Goal: Information Seeking & Learning: Learn about a topic

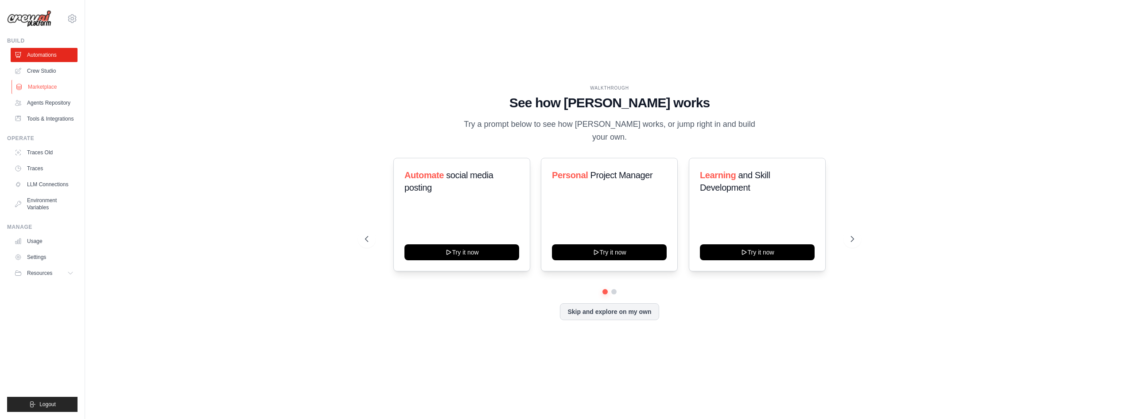
click at [47, 89] on link "Marketplace" at bounding box center [45, 87] width 67 height 14
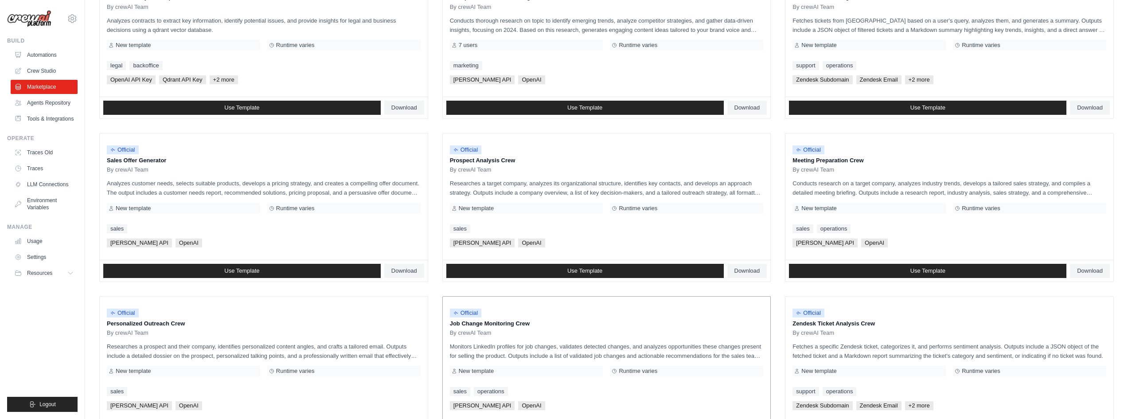
scroll to position [136, 0]
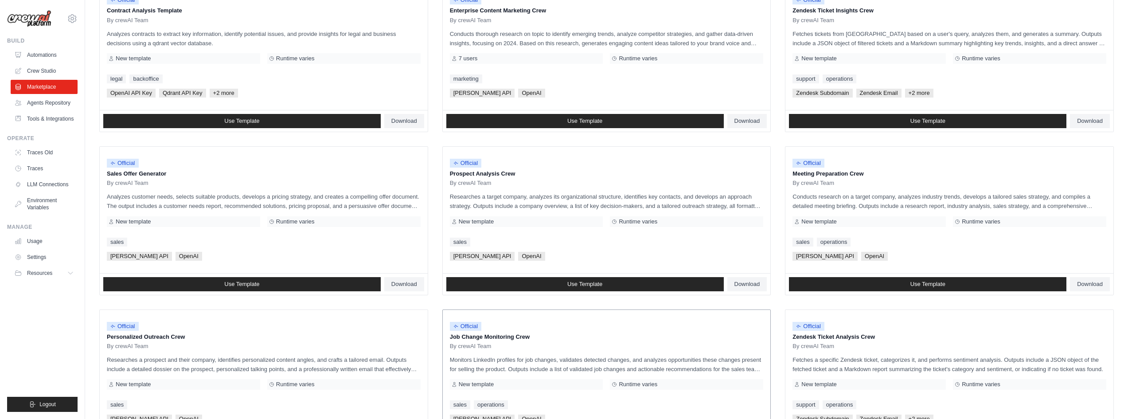
click at [597, 374] on div "Official Job Change Monitoring Crew By crewAI Team Monitors LinkedIn profiles f…" at bounding box center [607, 373] width 328 height 126
click at [596, 369] on p "Monitors LinkedIn profiles for job changes, validates detected changes, and ana…" at bounding box center [607, 364] width 314 height 19
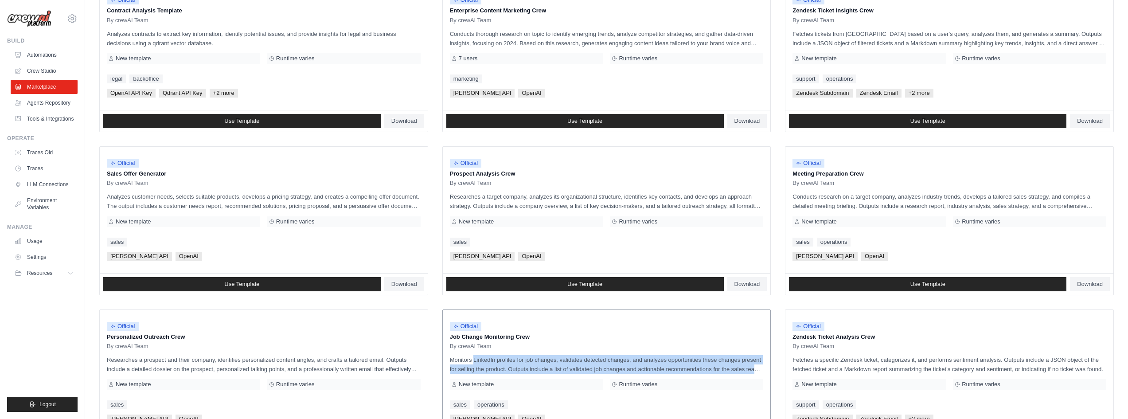
click at [596, 369] on p "Monitors LinkedIn profiles for job changes, validates detected changes, and ana…" at bounding box center [607, 364] width 314 height 19
click at [577, 364] on p "Monitors LinkedIn profiles for job changes, validates detected changes, and ana…" at bounding box center [607, 364] width 314 height 19
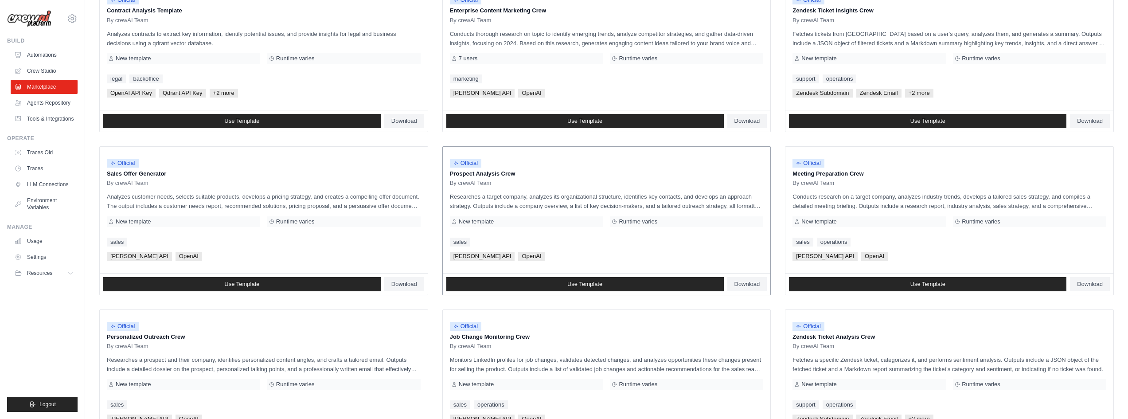
click at [540, 199] on p "Researches a target company, analyzes its organizational structure, identifies …" at bounding box center [607, 201] width 314 height 19
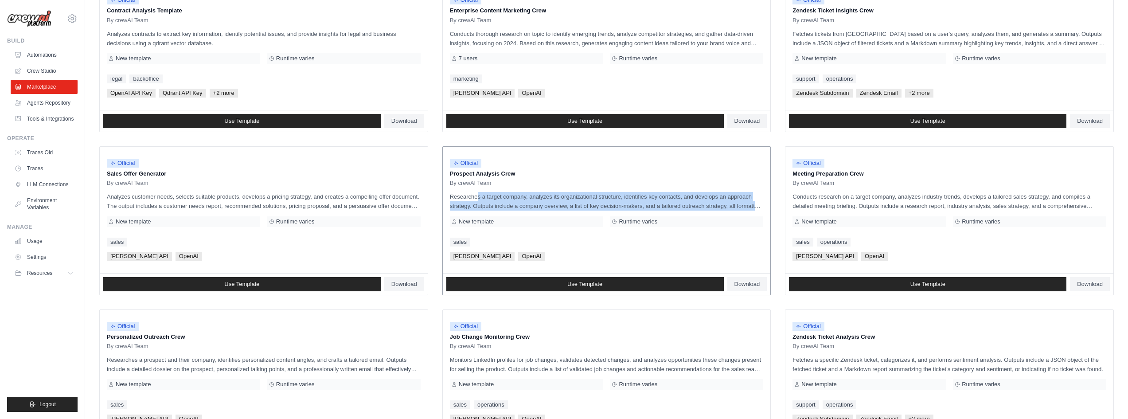
click at [540, 199] on p "Researches a target company, analyzes its organizational structure, identifies …" at bounding box center [607, 201] width 314 height 19
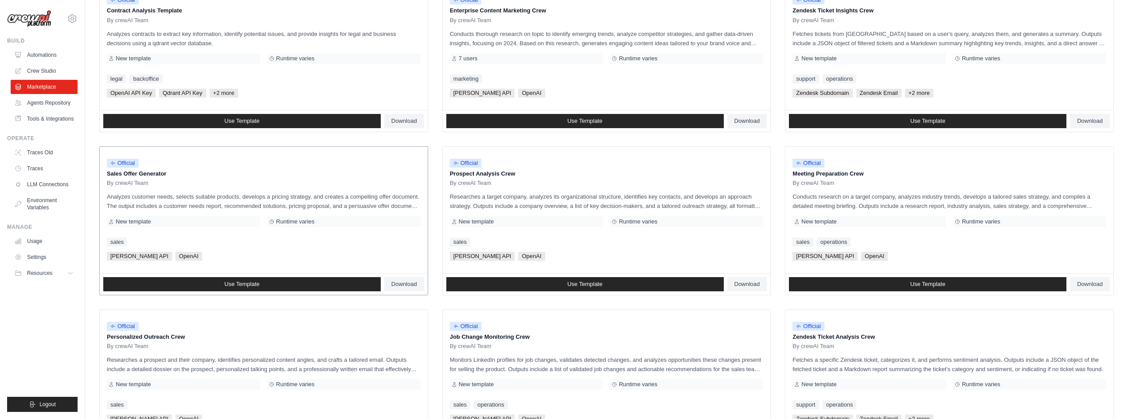
click at [227, 200] on p "Analyzes customer needs, selects suitable products, develops a pricing strategy…" at bounding box center [264, 201] width 314 height 19
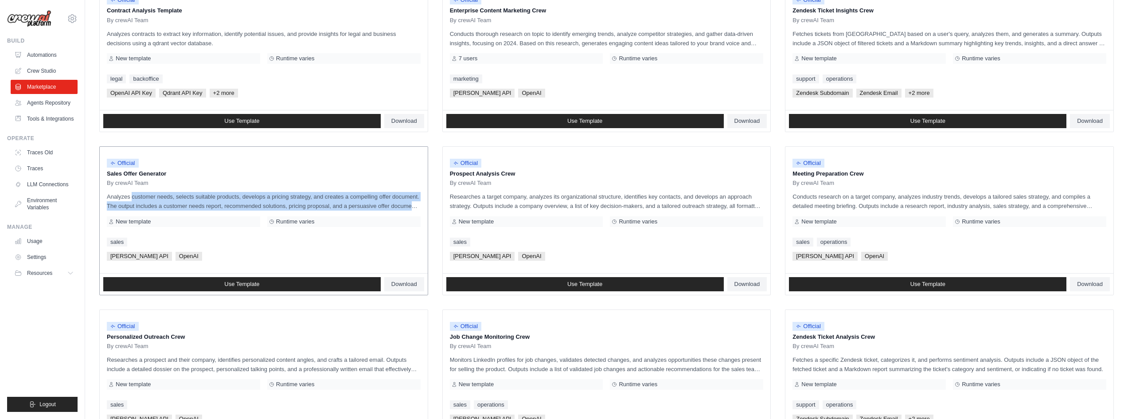
click at [227, 200] on p "Analyzes customer needs, selects suitable products, develops a pricing strategy…" at bounding box center [264, 201] width 314 height 19
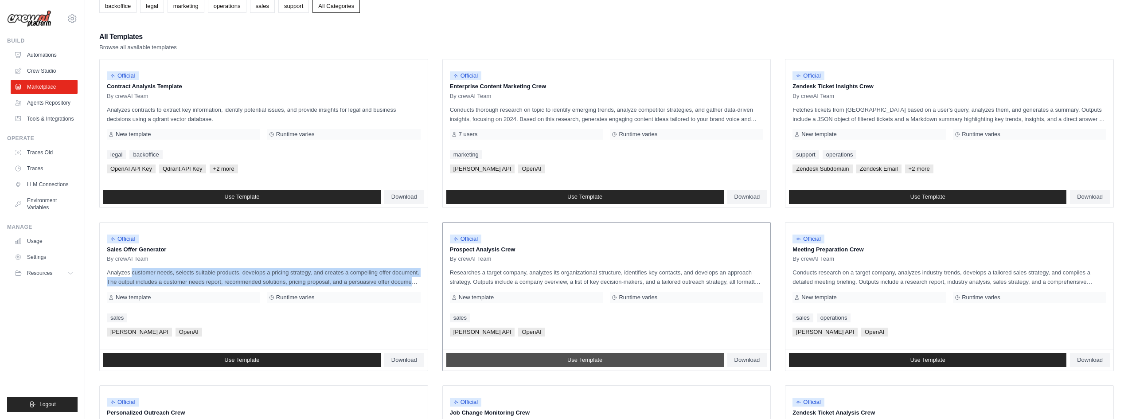
scroll to position [0, 0]
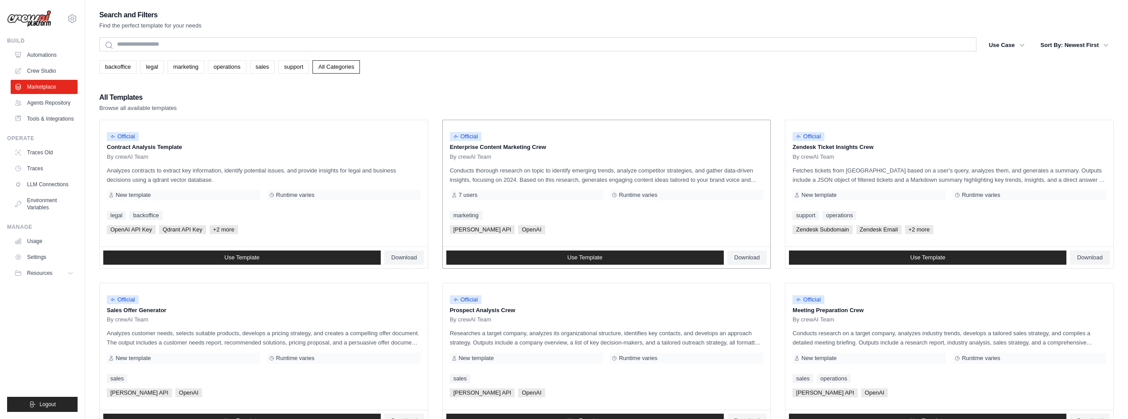
click at [603, 174] on p "Conducts thorough research on topic to identify emerging trends, analyze compet…" at bounding box center [607, 175] width 314 height 19
click at [802, 171] on p "Fetches tickets from [GEOGRAPHIC_DATA] based on a user's query, analyzes them, …" at bounding box center [949, 175] width 314 height 19
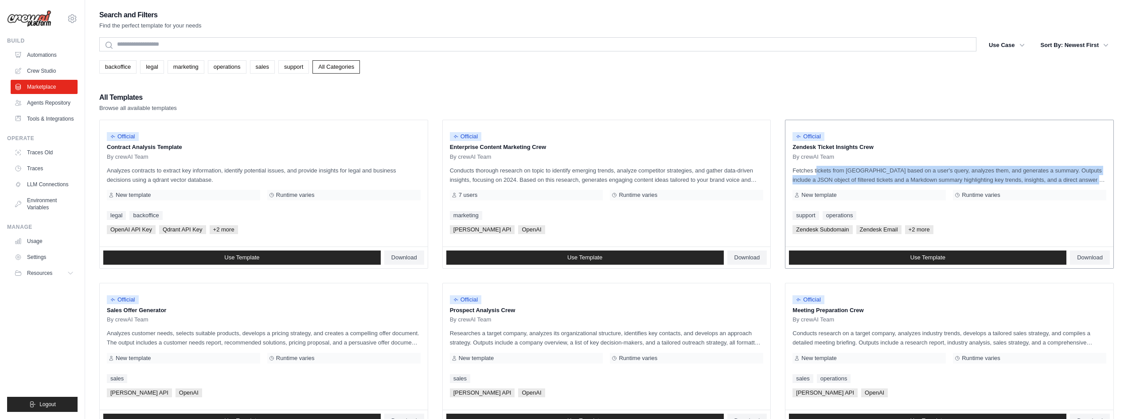
click at [802, 171] on p "Fetches tickets from [GEOGRAPHIC_DATA] based on a user's query, analyzes them, …" at bounding box center [949, 175] width 314 height 19
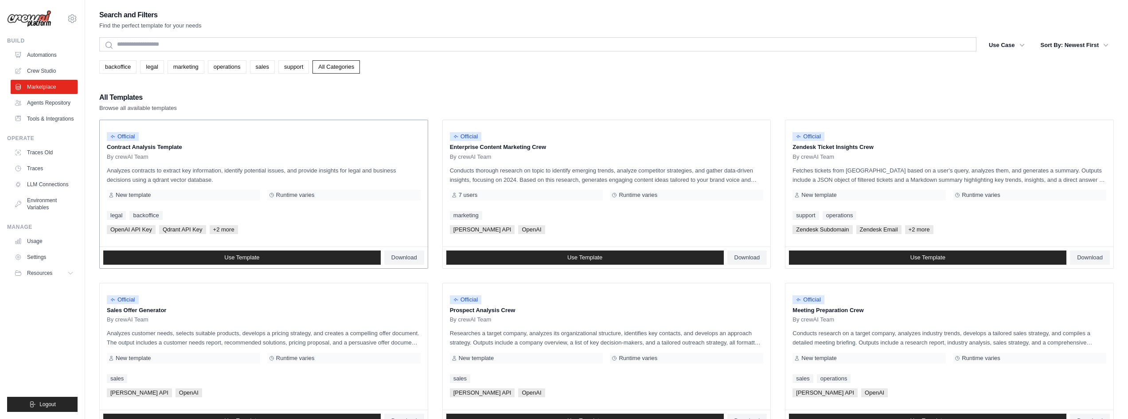
click at [261, 169] on p "Analyzes contracts to extract key information, identify potential issues, and p…" at bounding box center [264, 175] width 314 height 19
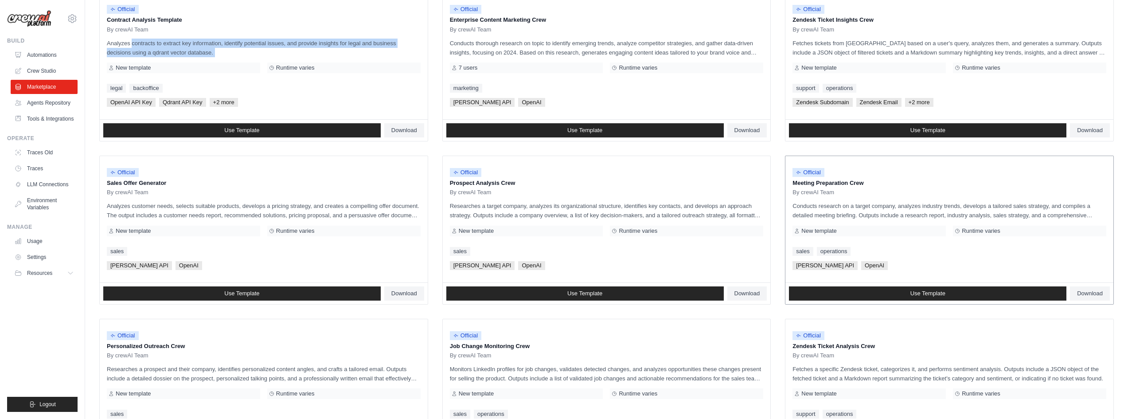
scroll to position [133, 0]
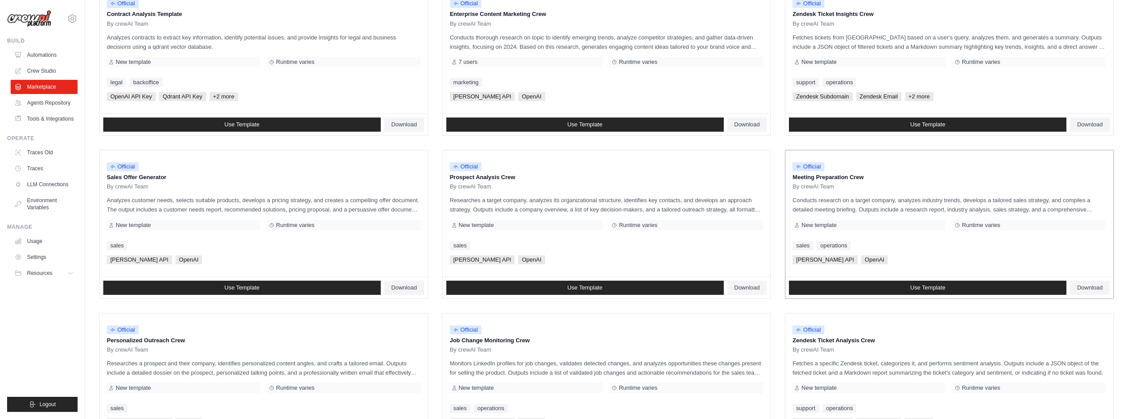
click at [847, 206] on p "Conducts research on a target company, analyzes industry trends, develops a tai…" at bounding box center [949, 204] width 314 height 19
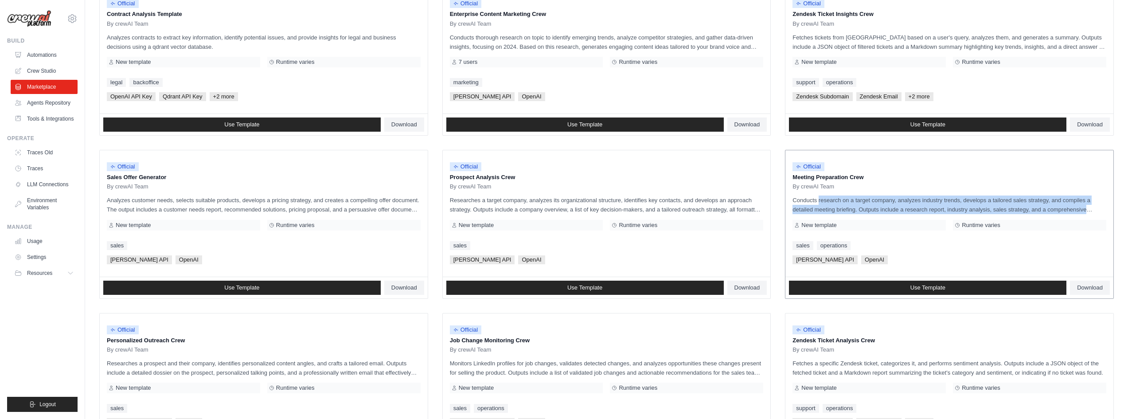
click at [847, 206] on p "Conducts research on a target company, analyzes industry trends, develops a tai…" at bounding box center [949, 204] width 314 height 19
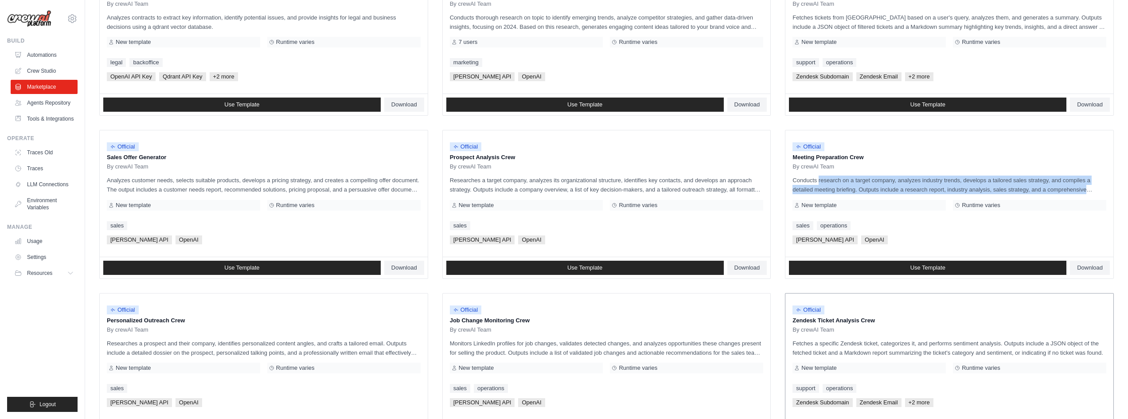
scroll to position [222, 0]
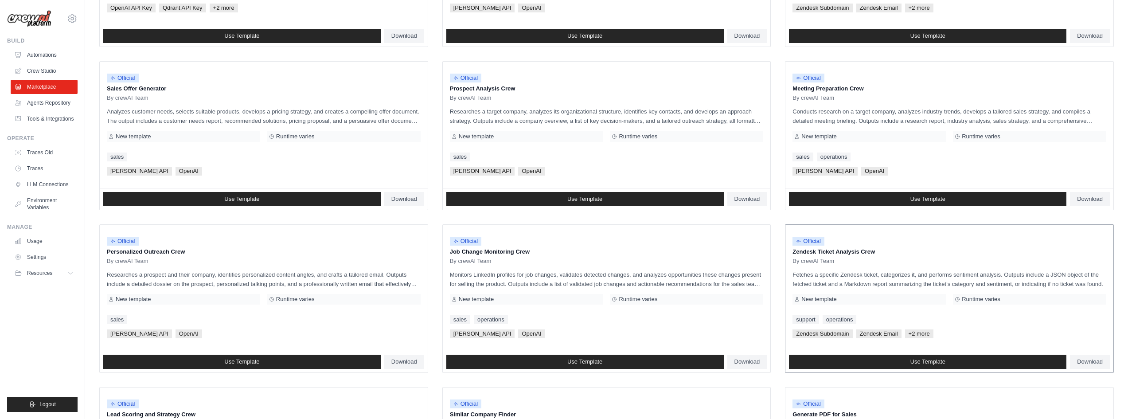
click at [863, 280] on p "Fetches a specific Zendesk ticket, categorizes it, and performs sentiment analy…" at bounding box center [949, 279] width 314 height 19
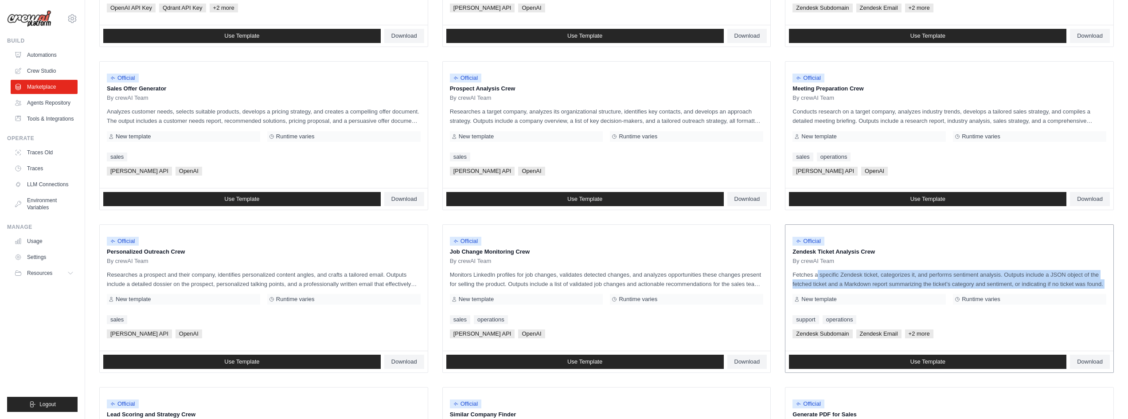
click at [863, 280] on p "Fetches a specific Zendesk ticket, categorizes it, and performs sentiment analy…" at bounding box center [949, 279] width 314 height 19
click at [891, 277] on p "Fetches a specific Zendesk ticket, categorizes it, and performs sentiment analy…" at bounding box center [949, 279] width 314 height 19
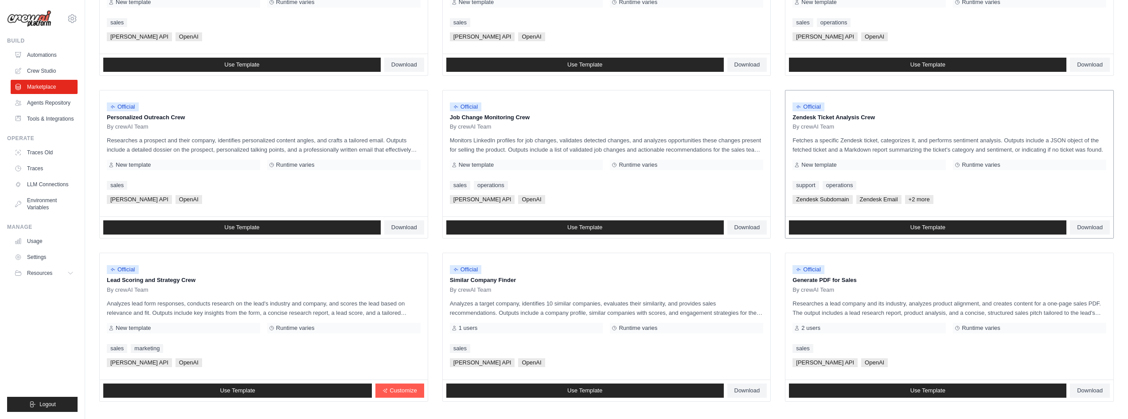
scroll to position [402, 0]
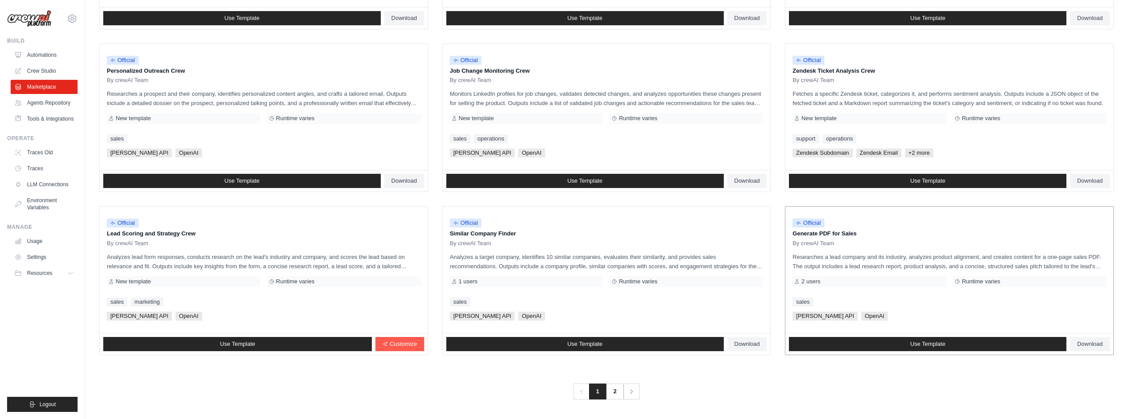
click at [851, 258] on p "Researches a lead company and its industry, analyzes product alignment, and cre…" at bounding box center [949, 261] width 314 height 19
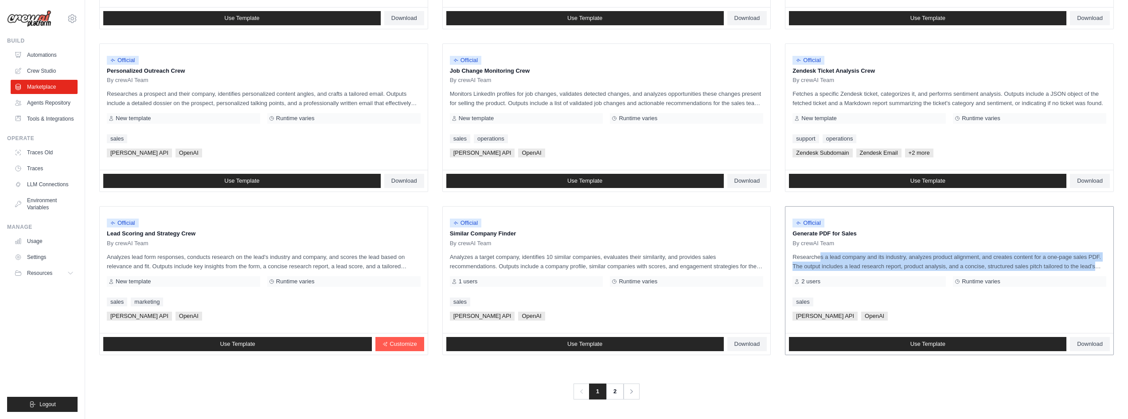
click at [851, 258] on p "Researches a lead company and its industry, analyzes product alignment, and cre…" at bounding box center [949, 261] width 314 height 19
click at [871, 263] on p "Researches a lead company and its industry, analyzes product alignment, and cre…" at bounding box center [949, 261] width 314 height 19
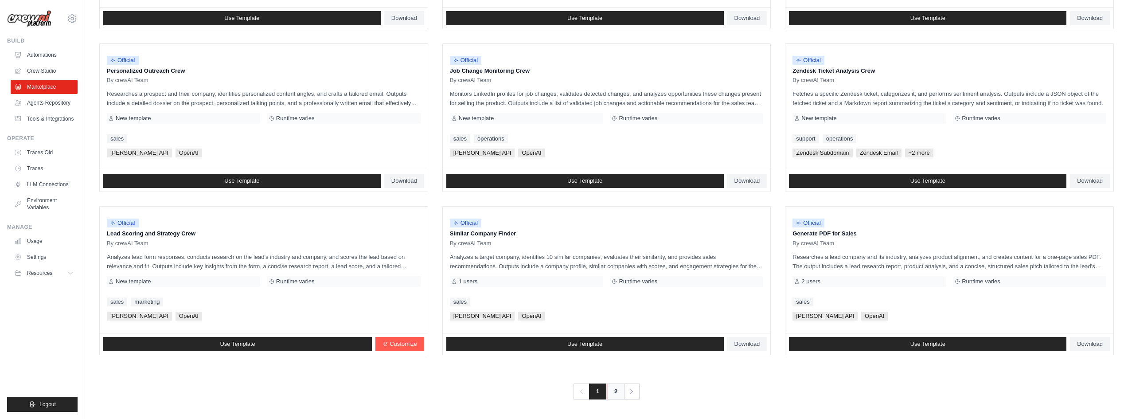
click at [617, 393] on link "2" at bounding box center [616, 391] width 18 height 16
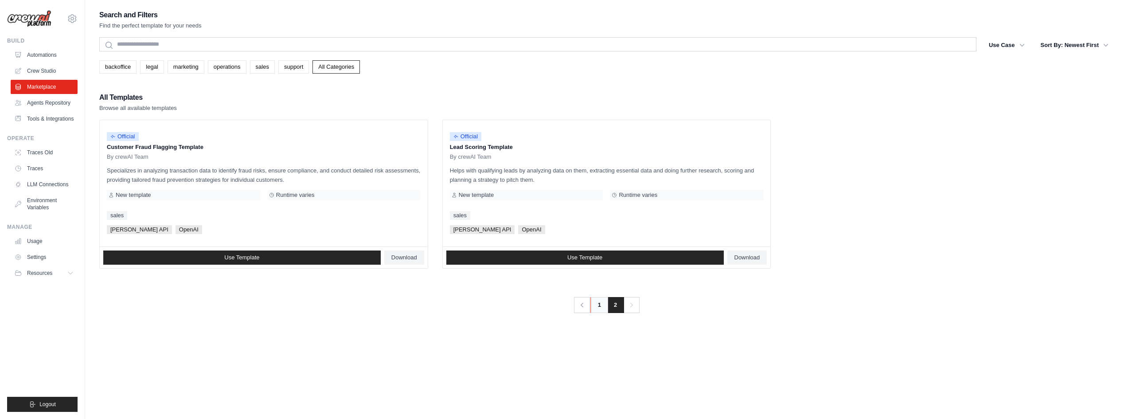
click at [600, 308] on link "1" at bounding box center [599, 305] width 18 height 16
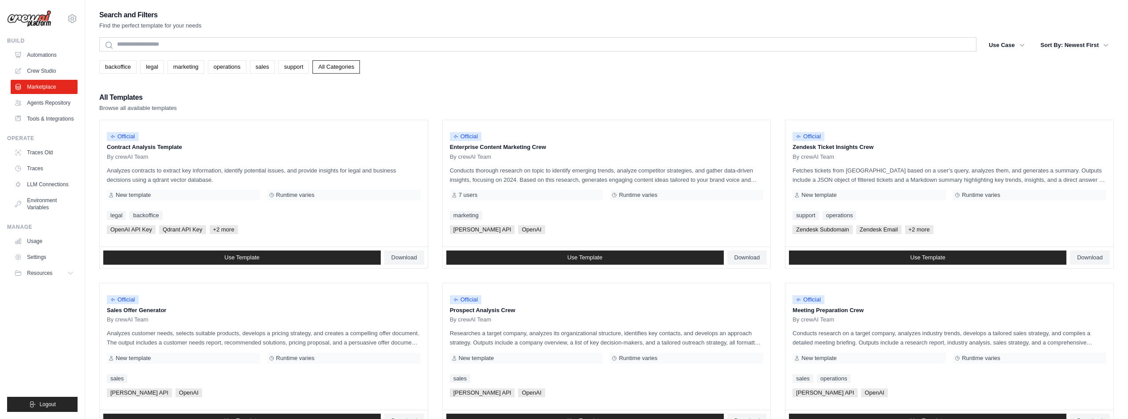
click at [603, 88] on div "Search and Filters Find the perfect template for your needs Search Use Case bac…" at bounding box center [606, 405] width 1014 height 793
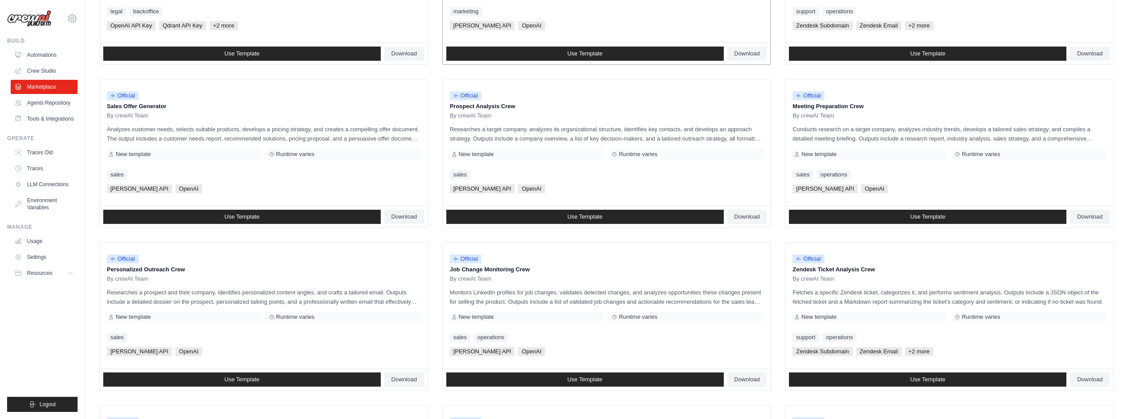
scroll to position [222, 0]
